Goal: Information Seeking & Learning: Check status

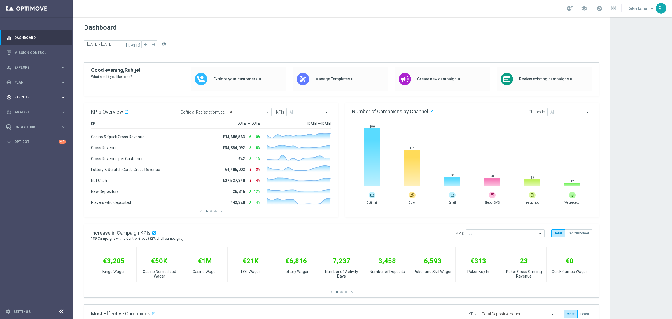
click at [27, 95] on div "play_circle_outline Execute" at bounding box center [33, 97] width 54 height 5
click at [24, 81] on span "Plan" at bounding box center [37, 82] width 46 height 3
click at [24, 150] on div "track_changes Analyze keyboard_arrow_right" at bounding box center [36, 153] width 72 height 15
click at [28, 122] on link "Customer 360" at bounding box center [37, 123] width 44 height 4
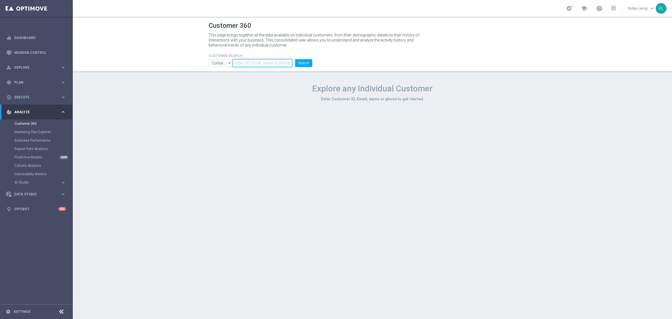
click at [251, 65] on input "text" at bounding box center [263, 63] width 60 height 8
paste input "12240"
click at [312, 64] on li "Search" at bounding box center [304, 63] width 20 height 8
click at [299, 64] on button "Search" at bounding box center [303, 63] width 17 height 8
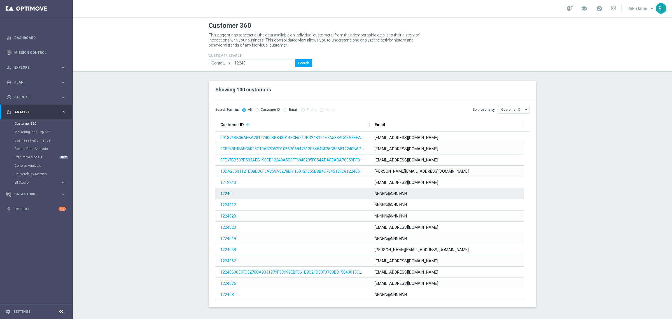
click at [223, 194] on link "12240" at bounding box center [225, 193] width 11 height 4
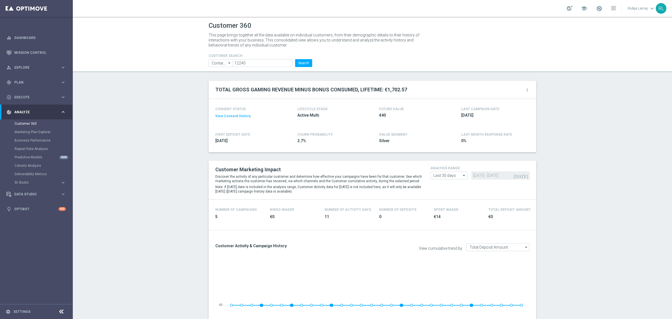
click at [672, 2] on div "school [PERSON_NAME] keyboard_arrow_down RL" at bounding box center [372, 8] width 599 height 17
drag, startPoint x: 226, startPoint y: 58, endPoint x: 223, endPoint y: 58, distance: 3.1
click at [222, 58] on form "CUSTOMER SEARCH Contains Contains arrow_drop_down Show Selected 0 of NaN Contai…" at bounding box center [261, 60] width 104 height 13
paste input "6749732"
click at [308, 64] on button "Search" at bounding box center [303, 63] width 17 height 8
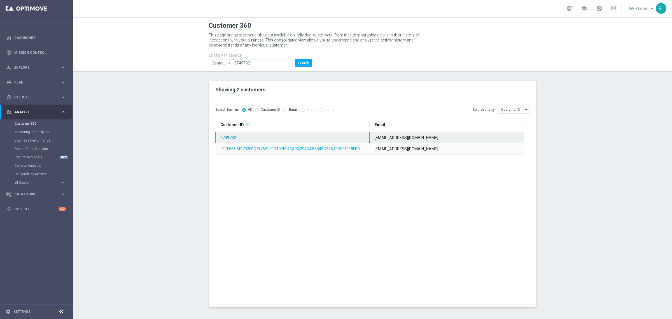
click at [229, 139] on link "6749732" at bounding box center [228, 137] width 16 height 4
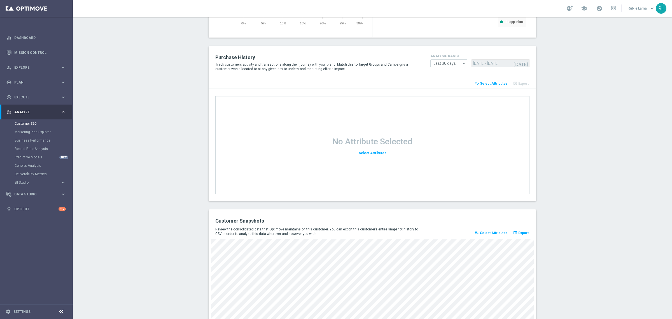
scroll to position [653, 0]
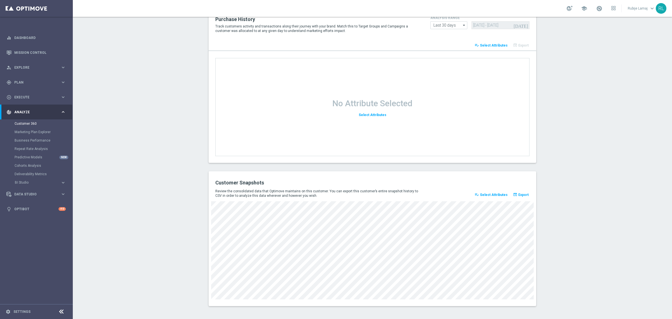
drag, startPoint x: 622, startPoint y: 134, endPoint x: 409, endPoint y: 136, distance: 213.4
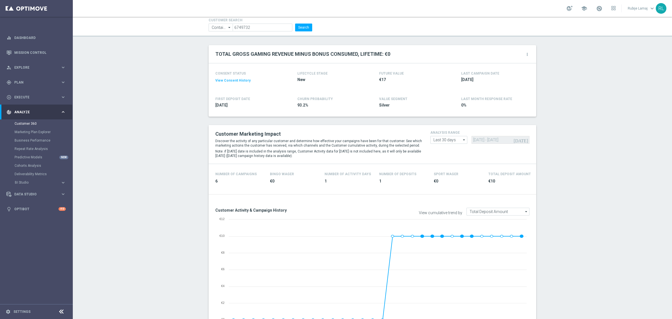
scroll to position [0, 0]
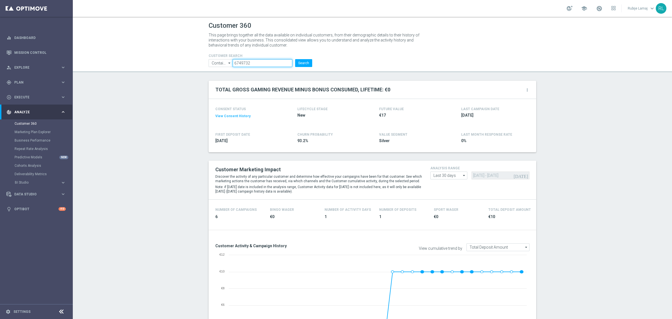
drag, startPoint x: 244, startPoint y: 61, endPoint x: 218, endPoint y: 57, distance: 25.8
click at [218, 57] on form "CUSTOMER SEARCH Contains Contains arrow_drop_down Show Selected 0 of NaN Contai…" at bounding box center [261, 60] width 104 height 13
paste input "78520"
click at [300, 62] on button "Search" at bounding box center [303, 63] width 17 height 8
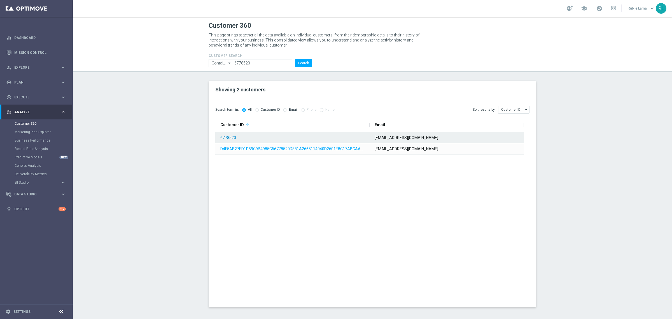
click at [232, 136] on link "6778520" at bounding box center [228, 137] width 16 height 4
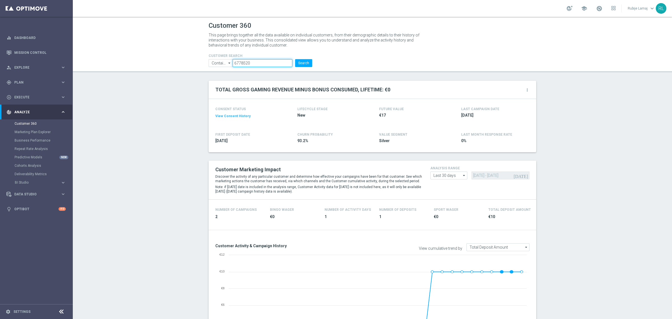
drag, startPoint x: 249, startPoint y: 60, endPoint x: 215, endPoint y: 62, distance: 33.6
click at [213, 62] on ul "Contains Contains arrow_drop_down Show Selected 0 of NaN Contains Equals" at bounding box center [260, 63] width 106 height 8
paste input "87736"
click at [295, 62] on button "Search" at bounding box center [303, 63] width 17 height 8
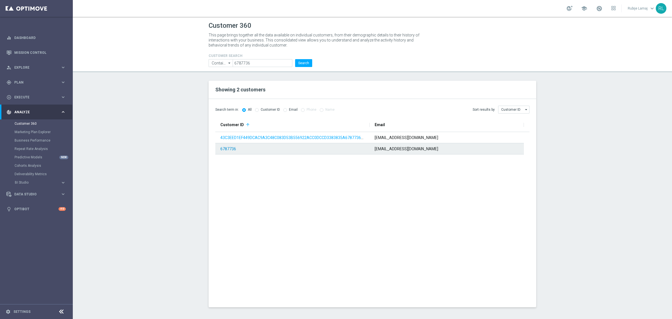
click at [231, 146] on link "6787736" at bounding box center [228, 148] width 16 height 4
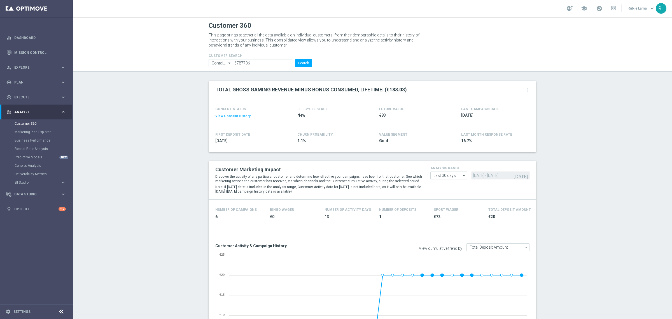
scroll to position [653, 0]
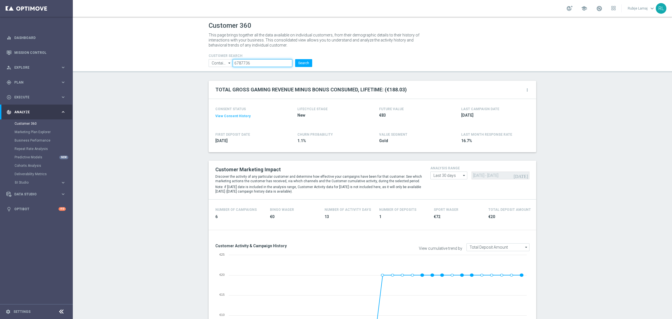
drag, startPoint x: 253, startPoint y: 62, endPoint x: 215, endPoint y: 62, distance: 37.8
click at [215, 62] on ul "Contains Contains arrow_drop_down Show Selected 0 of NaN Contains Equals" at bounding box center [260, 63] width 106 height 8
paste input "90229"
click at [300, 63] on button "Search" at bounding box center [303, 63] width 17 height 8
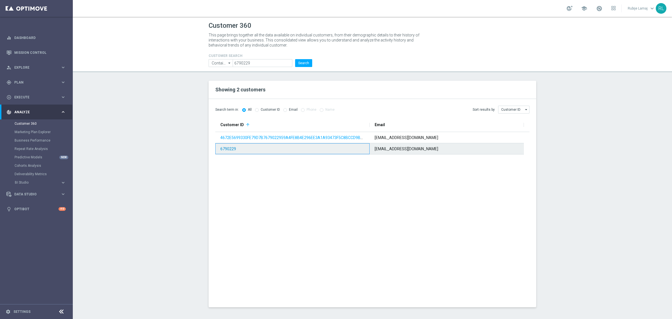
click at [233, 149] on link "6790229" at bounding box center [228, 148] width 16 height 4
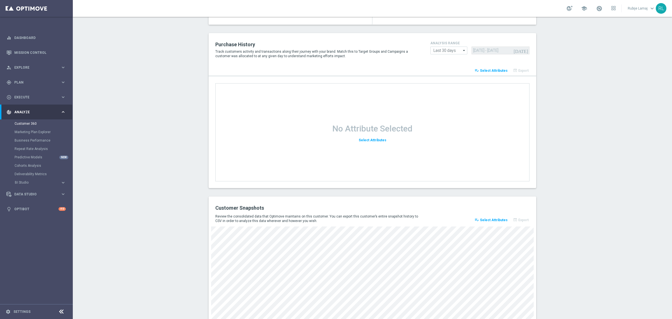
scroll to position [653, 0]
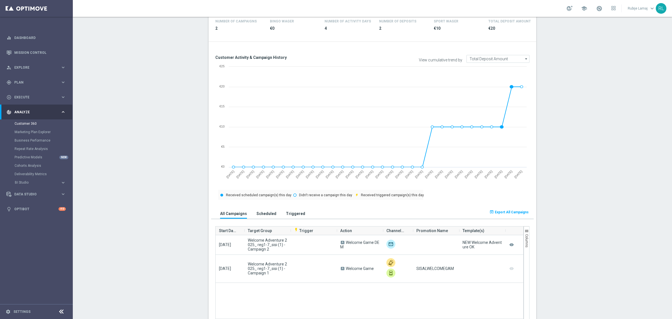
scroll to position [0, 0]
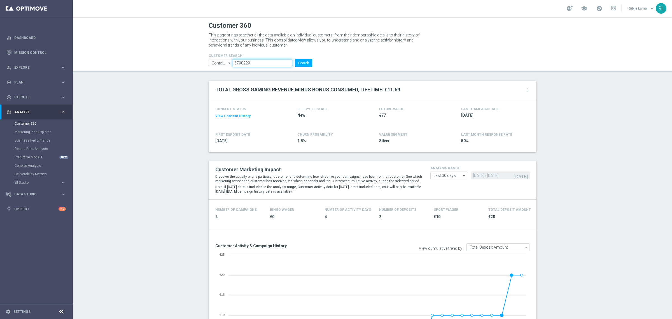
drag, startPoint x: 253, startPoint y: 62, endPoint x: 232, endPoint y: 62, distance: 20.5
click at [233, 62] on input "6790229" at bounding box center [263, 63] width 60 height 8
paste input "4135"
type input "6794135"
click at [300, 63] on button "Search" at bounding box center [303, 63] width 17 height 8
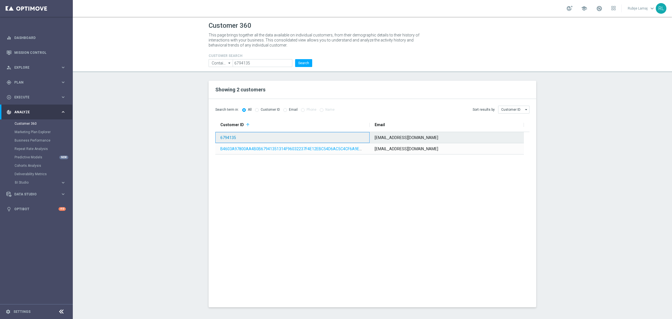
click at [234, 138] on link "6794135" at bounding box center [228, 137] width 16 height 4
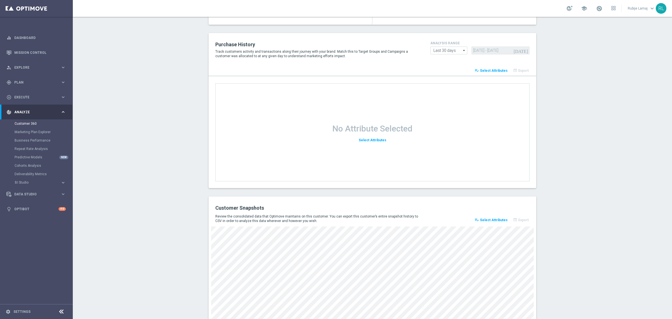
scroll to position [653, 0]
